Goal: Task Accomplishment & Management: Use online tool/utility

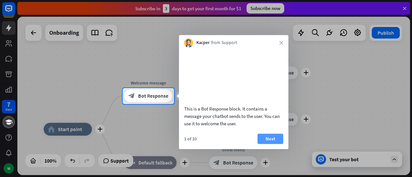
click at [270, 144] on button "Next" at bounding box center [270, 139] width 26 height 10
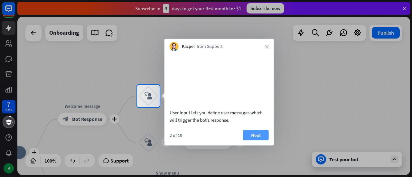
click at [266, 140] on button "Next" at bounding box center [256, 135] width 26 height 10
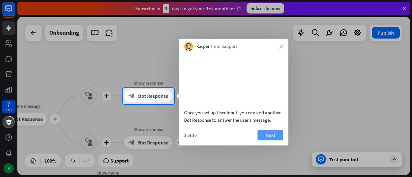
click at [265, 140] on button "Next" at bounding box center [270, 135] width 26 height 10
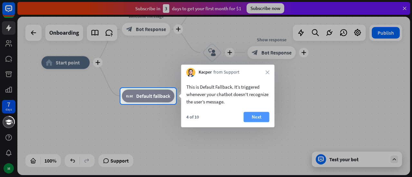
click at [260, 121] on button "Next" at bounding box center [257, 117] width 26 height 10
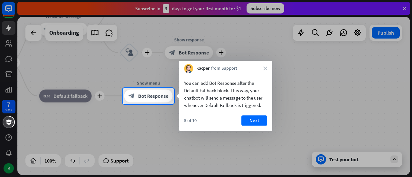
click at [260, 121] on button "Next" at bounding box center [254, 120] width 26 height 10
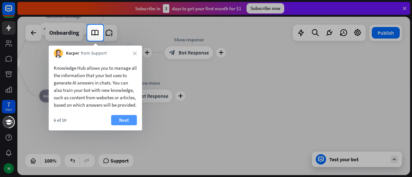
click at [131, 125] on button "Next" at bounding box center [124, 120] width 26 height 10
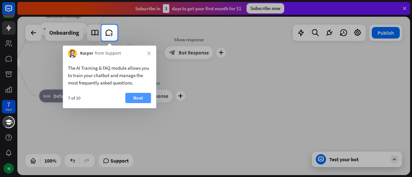
click at [133, 98] on button "Next" at bounding box center [138, 98] width 26 height 10
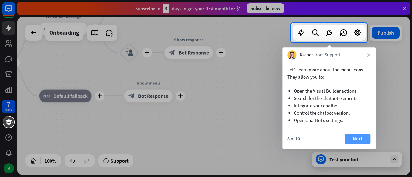
click at [346, 136] on button "Next" at bounding box center [358, 139] width 26 height 10
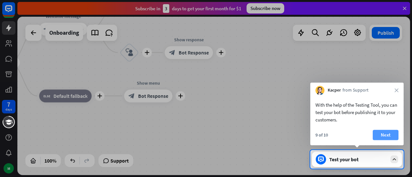
click at [383, 134] on button "Next" at bounding box center [386, 135] width 26 height 10
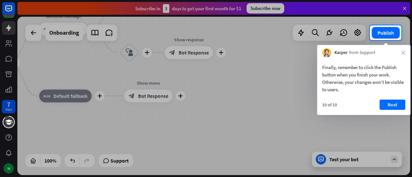
click at [404, 11] on div at bounding box center [206, 12] width 412 height 25
click at [396, 100] on button "Next" at bounding box center [392, 105] width 26 height 10
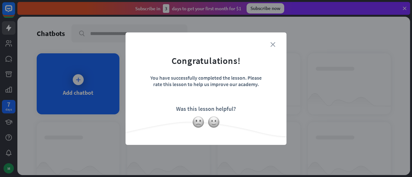
click at [274, 42] on icon "close" at bounding box center [272, 44] width 5 height 5
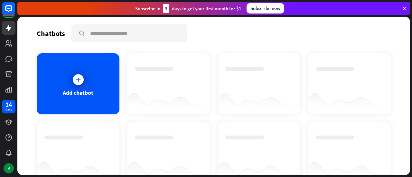
click at [405, 5] on icon at bounding box center [405, 8] width 6 height 6
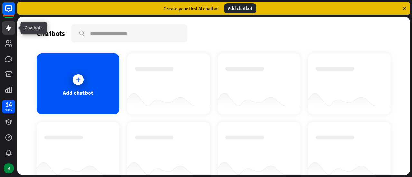
click at [12, 29] on icon at bounding box center [9, 28] width 8 height 8
click at [95, 97] on div "Add chatbot" at bounding box center [78, 83] width 83 height 61
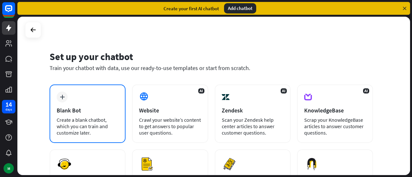
click at [115, 112] on div "Blank Bot" at bounding box center [88, 110] width 62 height 7
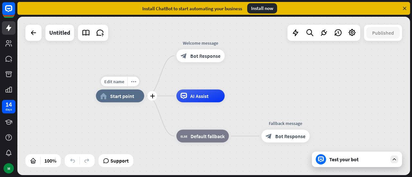
click at [118, 100] on div "home_2 Start point" at bounding box center [120, 96] width 48 height 13
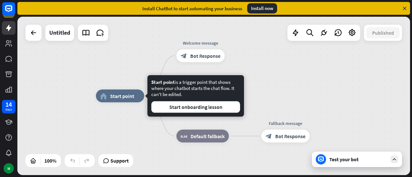
click at [337, 88] on div "home_2 Start point Welcome message block_bot_response Bot Response AI Assist bl…" at bounding box center [213, 96] width 393 height 159
